Goal: Navigation & Orientation: Find specific page/section

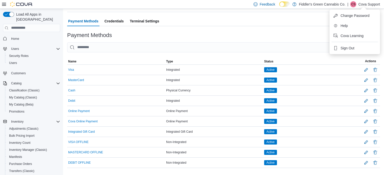
scroll to position [72, 0]
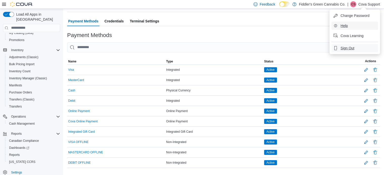
drag, startPoint x: 353, startPoint y: 46, endPoint x: 349, endPoint y: 46, distance: 3.8
click at [353, 46] on span "Sign Out" at bounding box center [347, 48] width 14 height 5
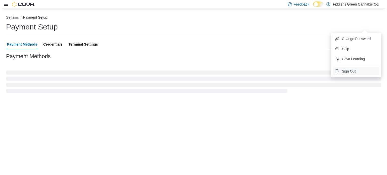
scroll to position [0, 0]
